Goal: Task Accomplishment & Management: Use online tool/utility

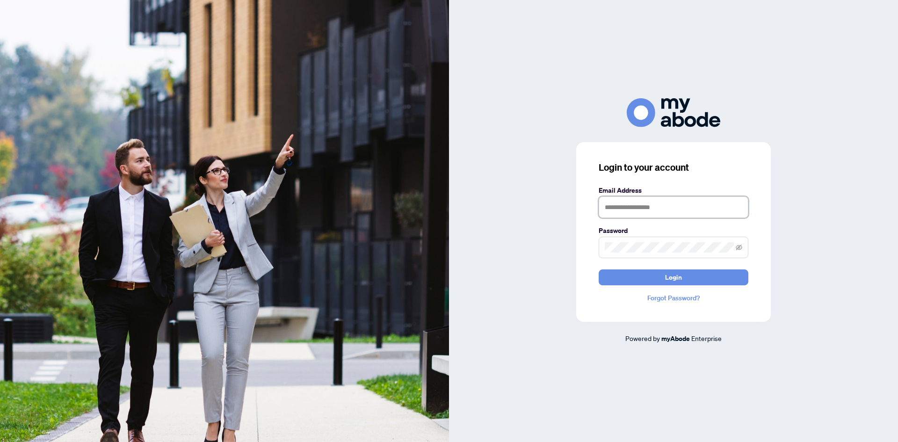
click at [627, 204] on input "text" at bounding box center [674, 207] width 150 height 22
type input "**********"
click at [707, 277] on button "Login" at bounding box center [674, 277] width 150 height 16
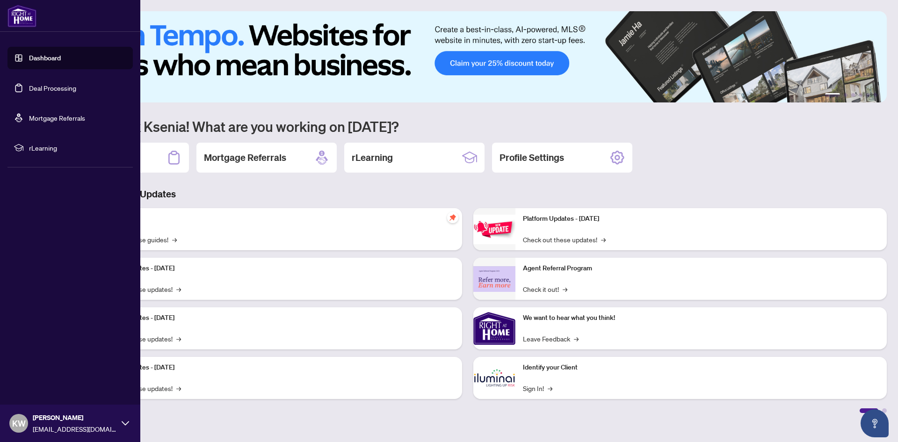
click at [29, 92] on link "Deal Processing" at bounding box center [52, 88] width 47 height 8
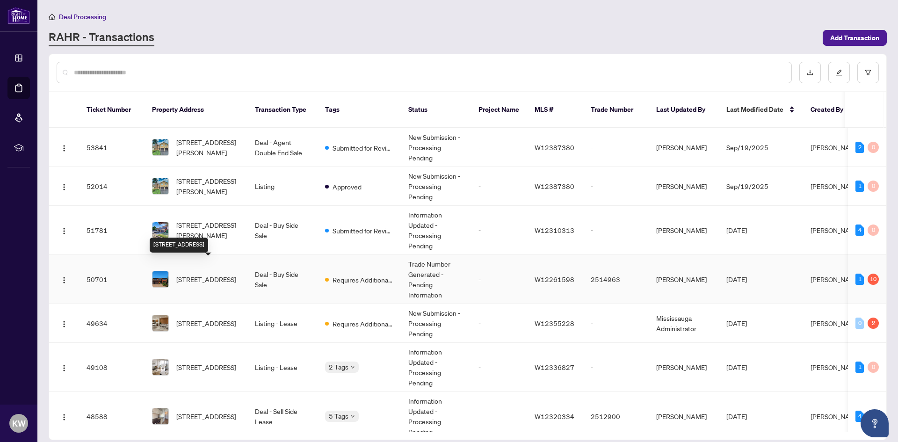
click at [213, 274] on span "4256 Petersburg Cres, Mississauga, Ontario L4Z 2T2, Canada" at bounding box center [206, 279] width 60 height 10
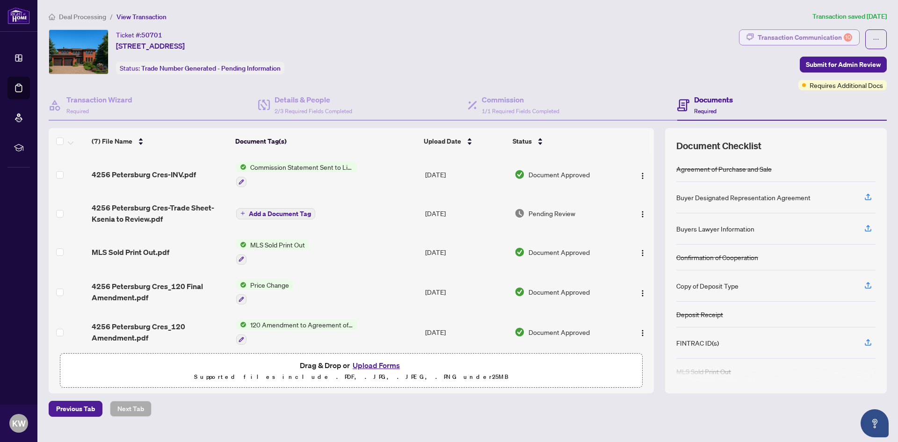
click at [812, 44] on div "Transaction Communication 10" at bounding box center [805, 37] width 94 height 15
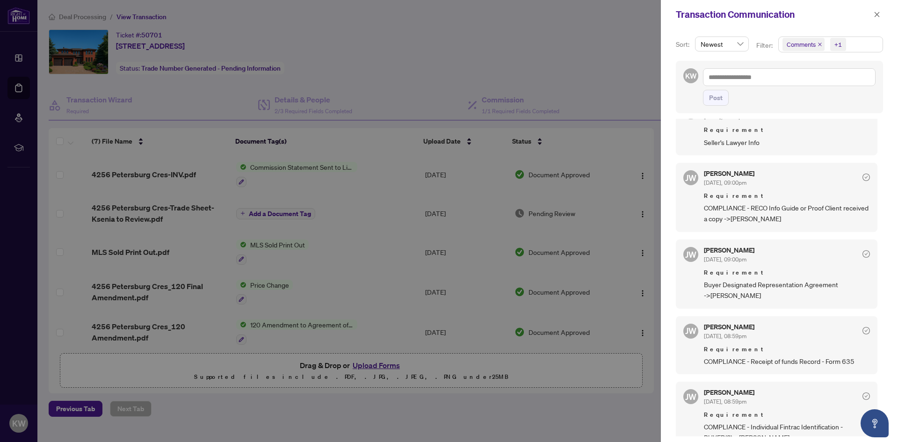
scroll to position [840, 0]
